Goal: Task Accomplishment & Management: Manage account settings

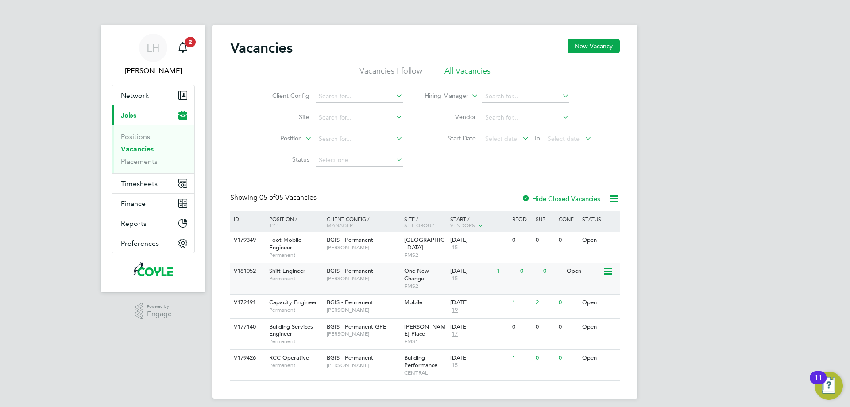
click at [289, 274] on span "Shift Engineer" at bounding box center [287, 271] width 36 height 8
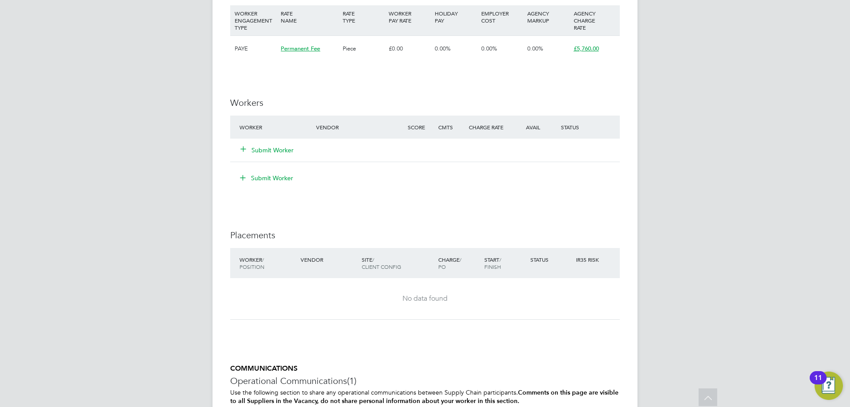
scroll to position [1310, 0]
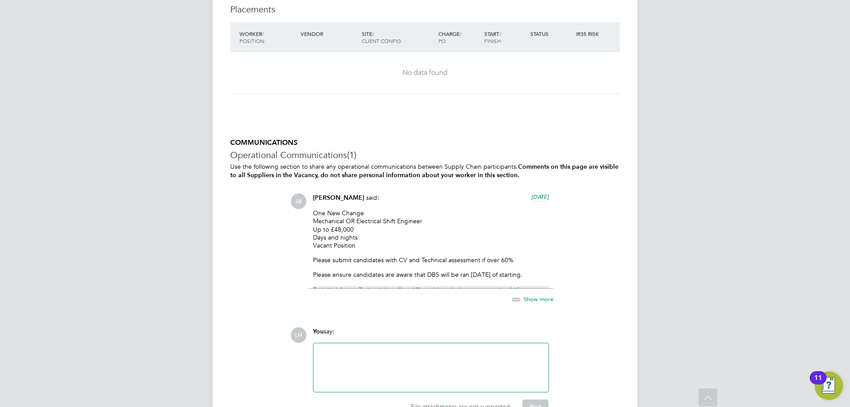
click at [528, 296] on span "Show more" at bounding box center [539, 299] width 30 height 8
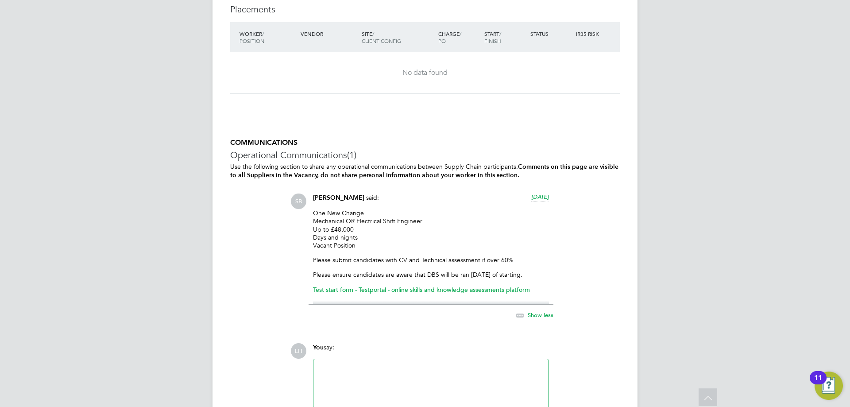
click at [454, 252] on div "One New Change Mechanical OR Electrical Shift Engineer Up to £48,000 Days and n…" at bounding box center [431, 257] width 236 height 96
click at [455, 288] on link "Test start form - Testportal - online skills and knowledge assessments platform" at bounding box center [421, 290] width 217 height 8
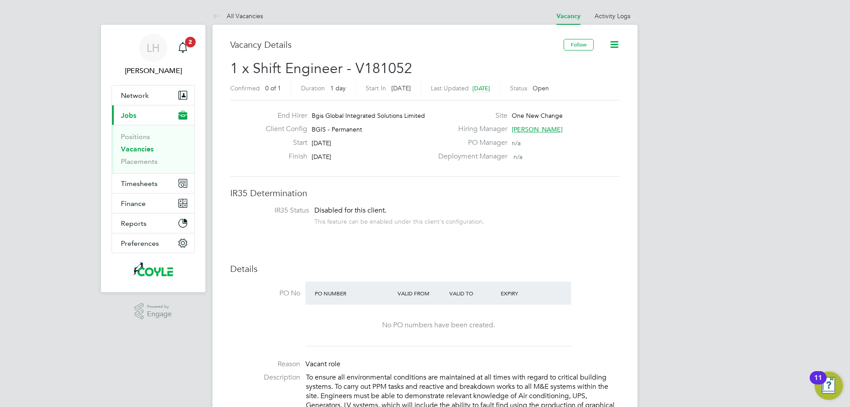
scroll to position [0, 0]
click at [147, 50] on span "LH" at bounding box center [153, 48] width 13 height 12
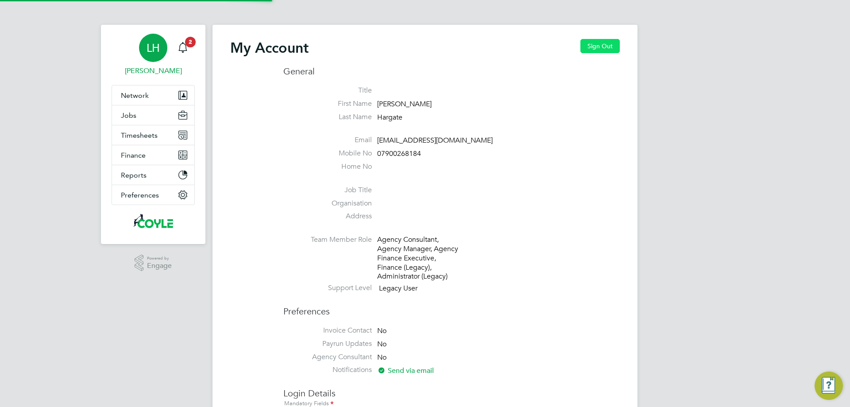
click at [599, 42] on button "Sign Out" at bounding box center [599, 46] width 39 height 14
